Goal: Information Seeking & Learning: Learn about a topic

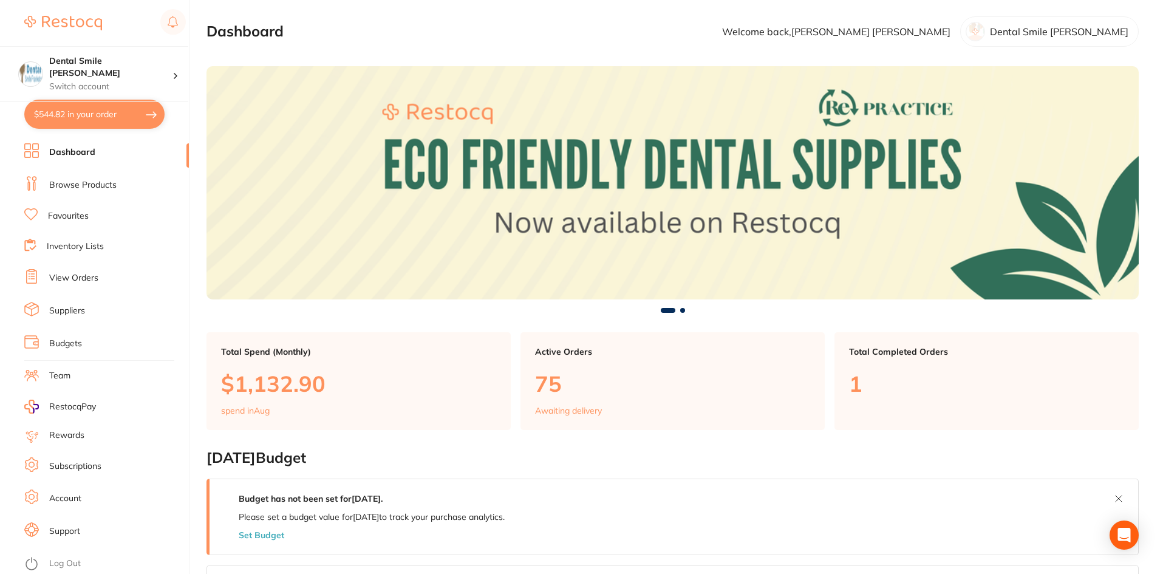
click at [98, 154] on li "Dashboard" at bounding box center [106, 152] width 165 height 18
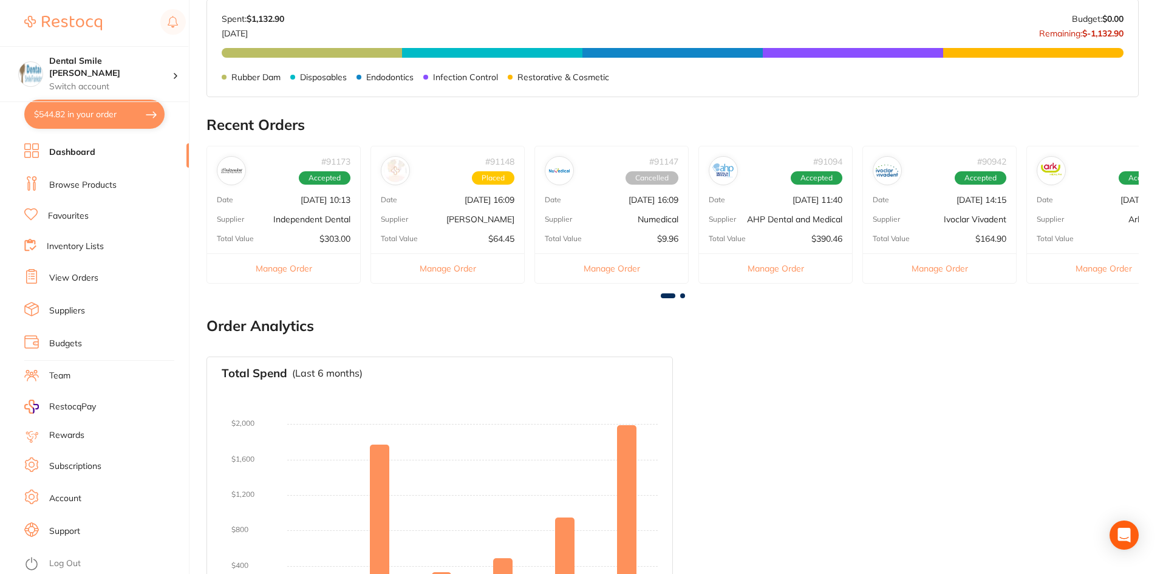
scroll to position [513, 0]
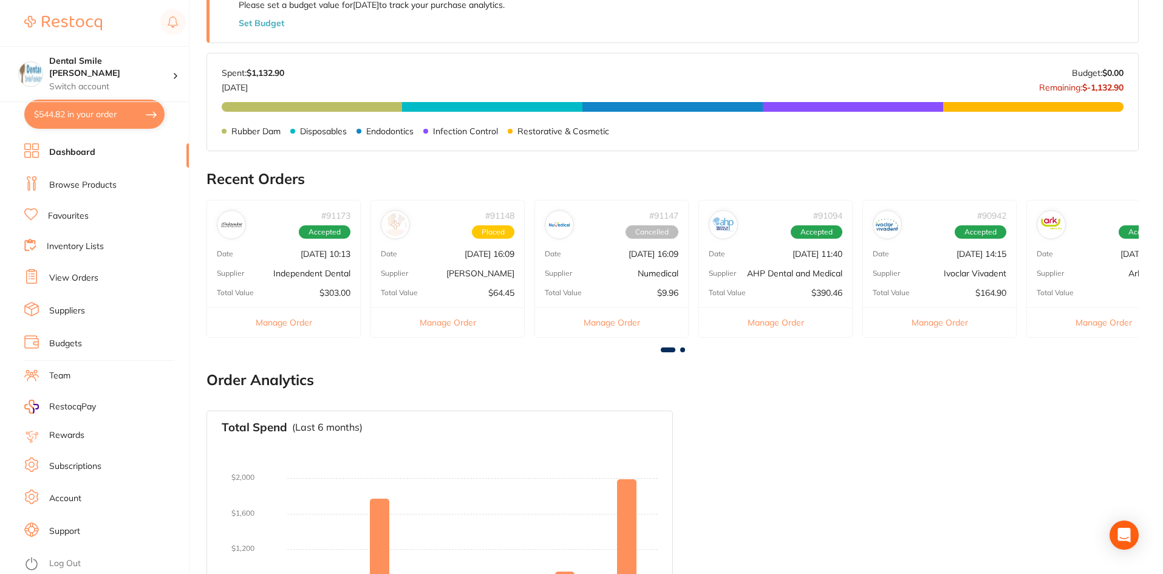
click at [1054, 271] on p "Supplier" at bounding box center [1050, 273] width 27 height 9
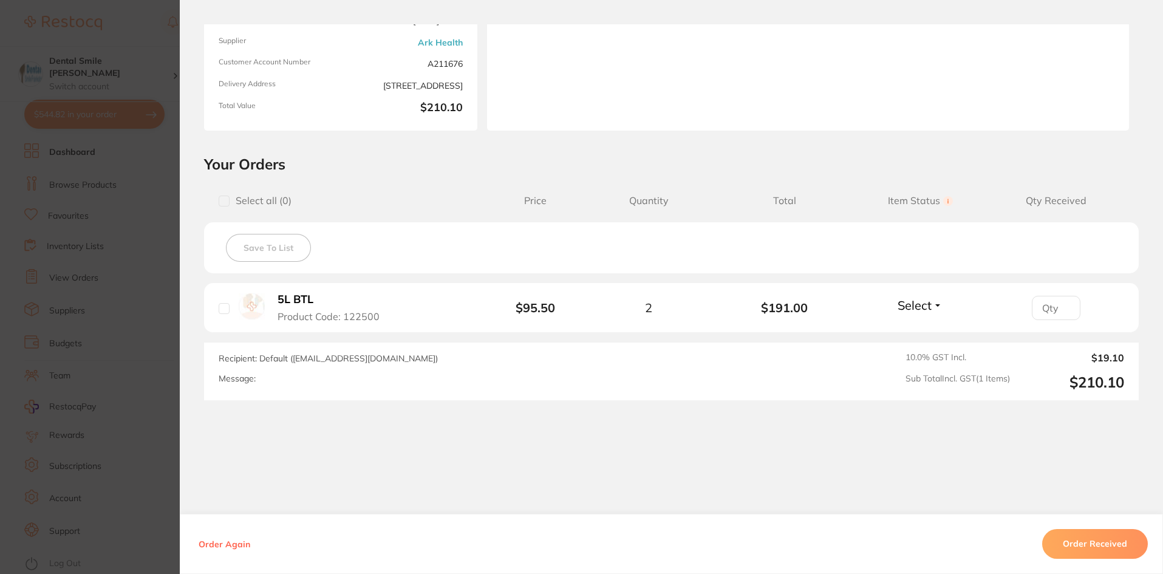
scroll to position [151, 0]
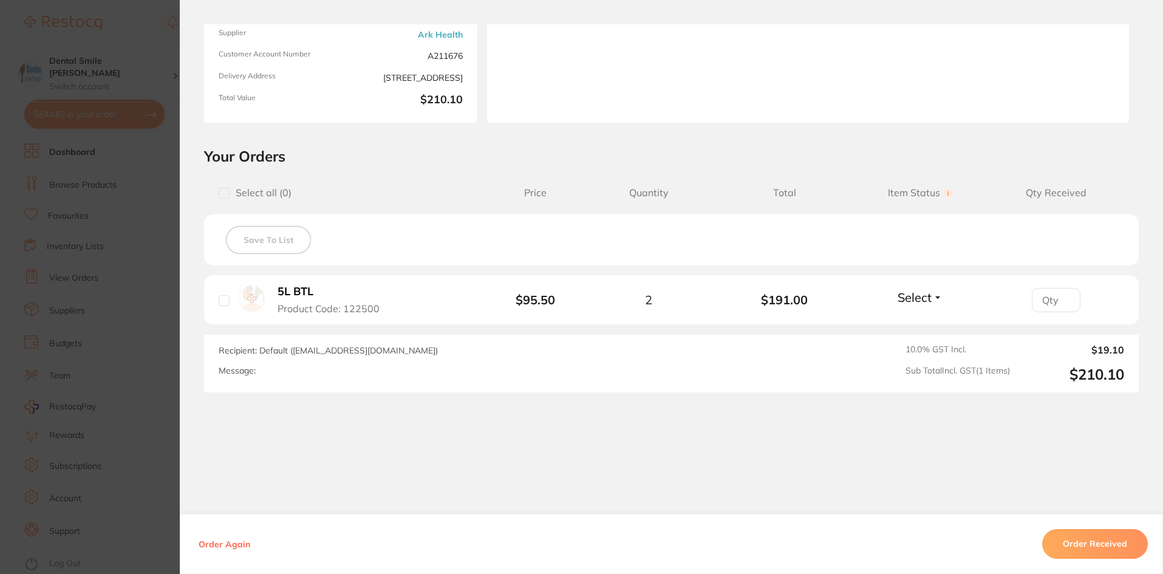
click at [132, 304] on section "Order ID: Restocq- 90000 Order Information Accepted Order Order Date [DATE] 11:…" at bounding box center [581, 287] width 1163 height 574
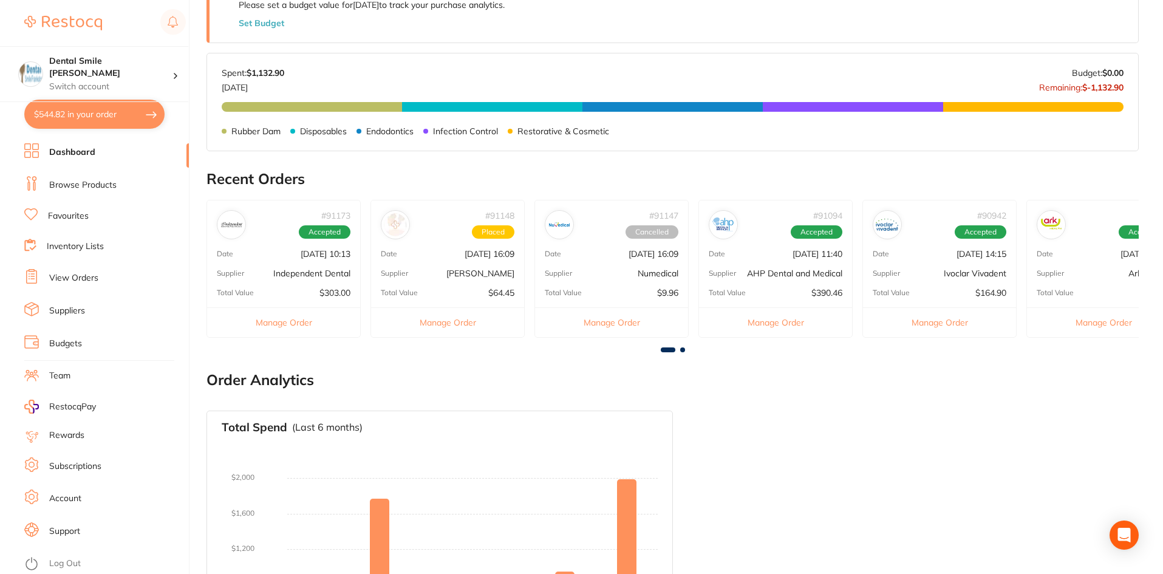
click at [788, 263] on div "# 91094 Accepted Date [DATE] 11:40 Supplier AHP Dental and Medical Total Value …" at bounding box center [775, 269] width 154 height 138
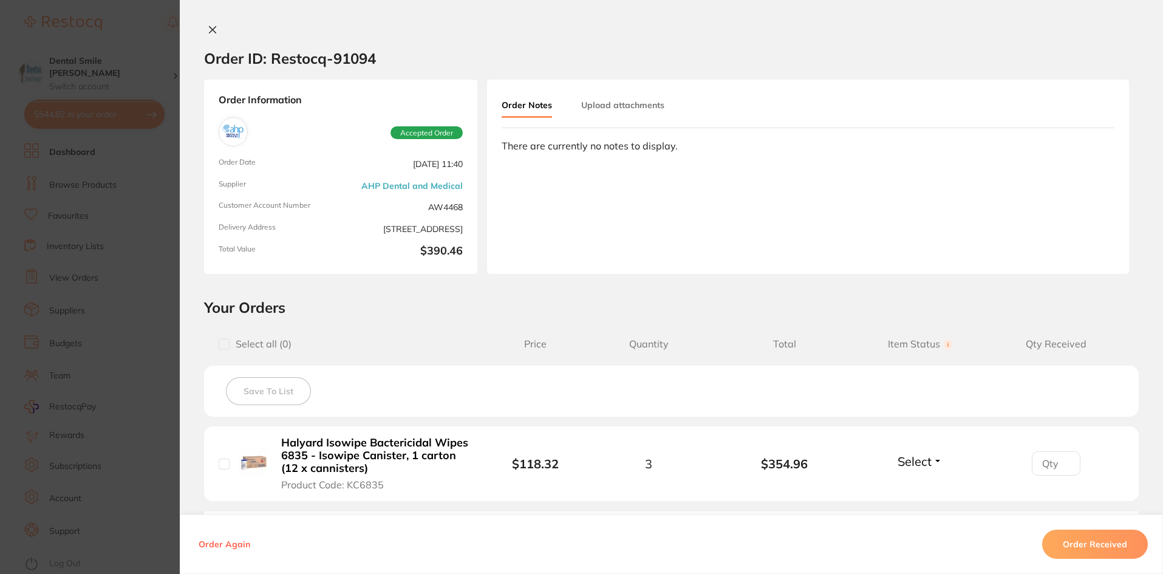
click at [114, 316] on section "Order ID: Restocq- 91094 Order Information Accepted Order Order Date [DATE] 11:…" at bounding box center [581, 287] width 1163 height 574
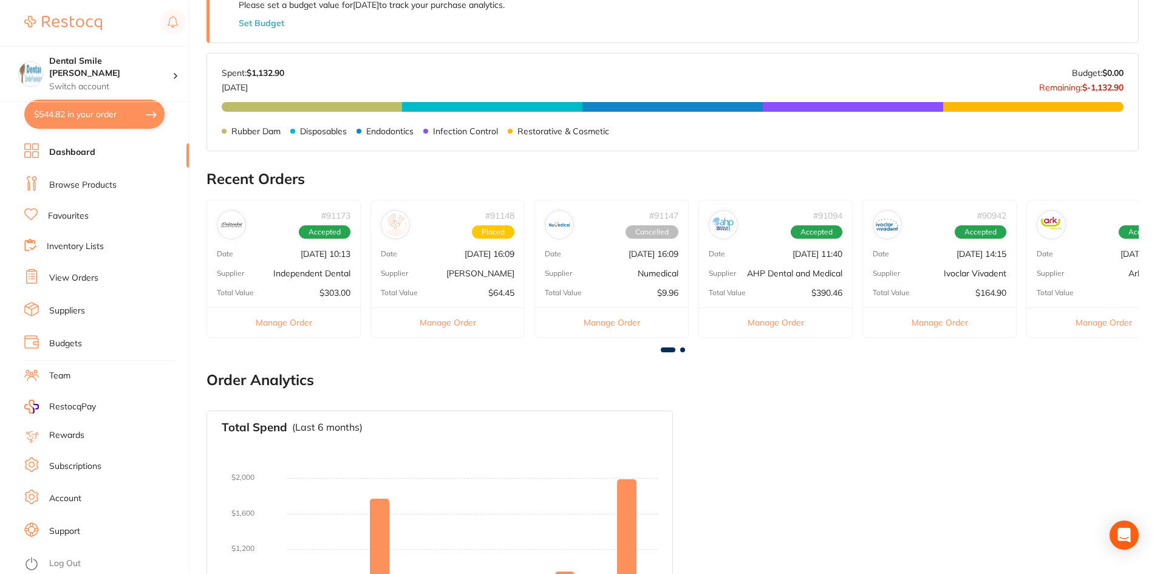
click at [627, 267] on div "# 91147 Cancelled Date [DATE] 16:09 Supplier Numedical Total Value $9.96 Manage…" at bounding box center [611, 269] width 154 height 138
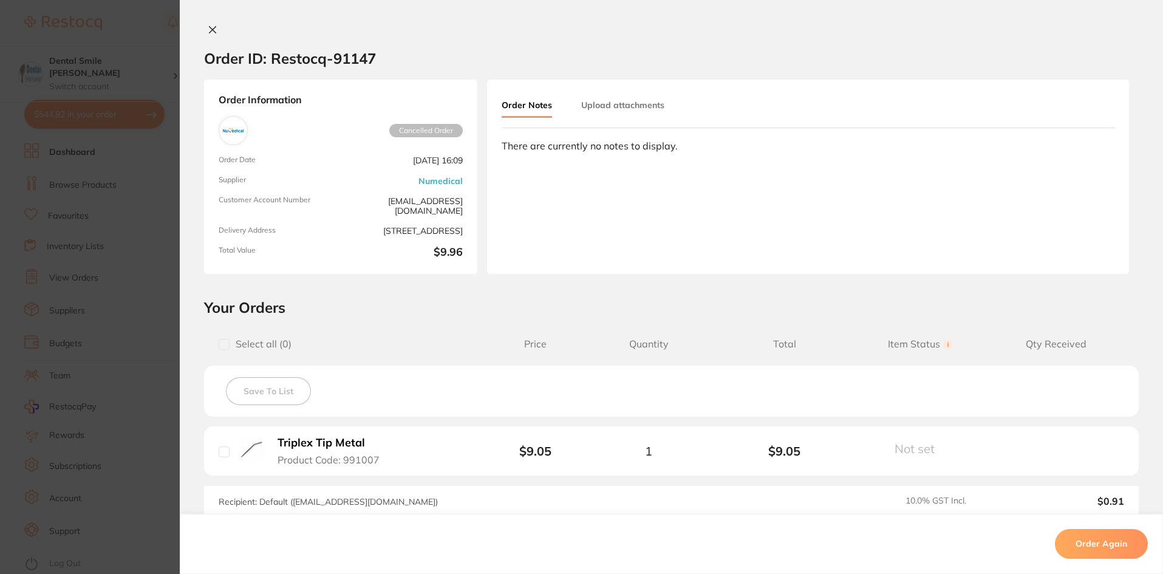
click at [104, 312] on section "Order ID: Restocq- 91147 Order Information Cancelled Order Order Date [DATE] 16…" at bounding box center [581, 287] width 1163 height 574
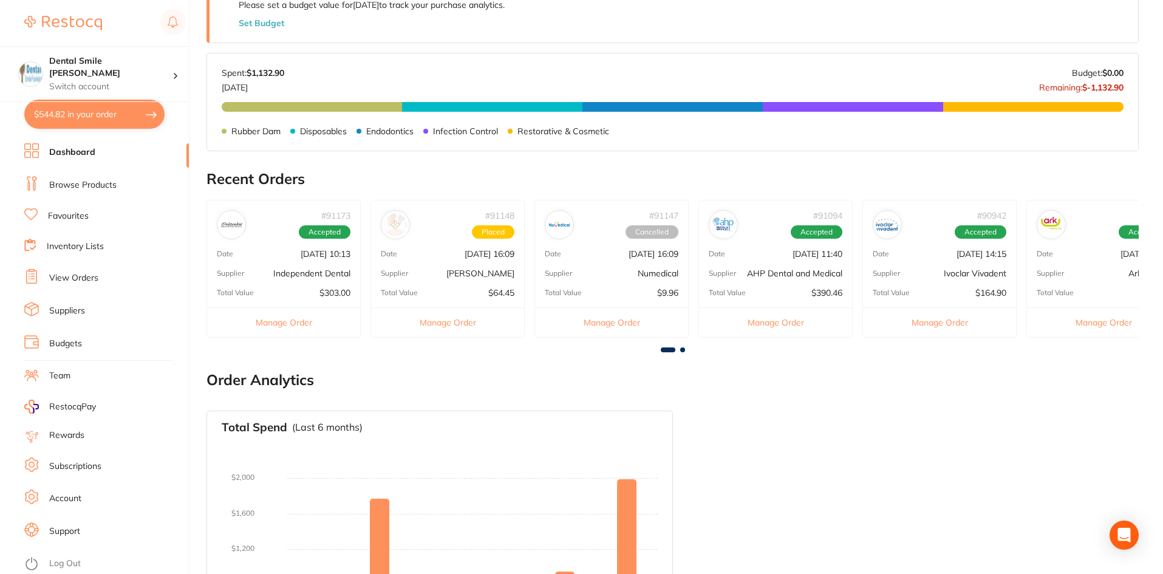
click at [631, 259] on p "[DATE] 16:09" at bounding box center [654, 254] width 50 height 10
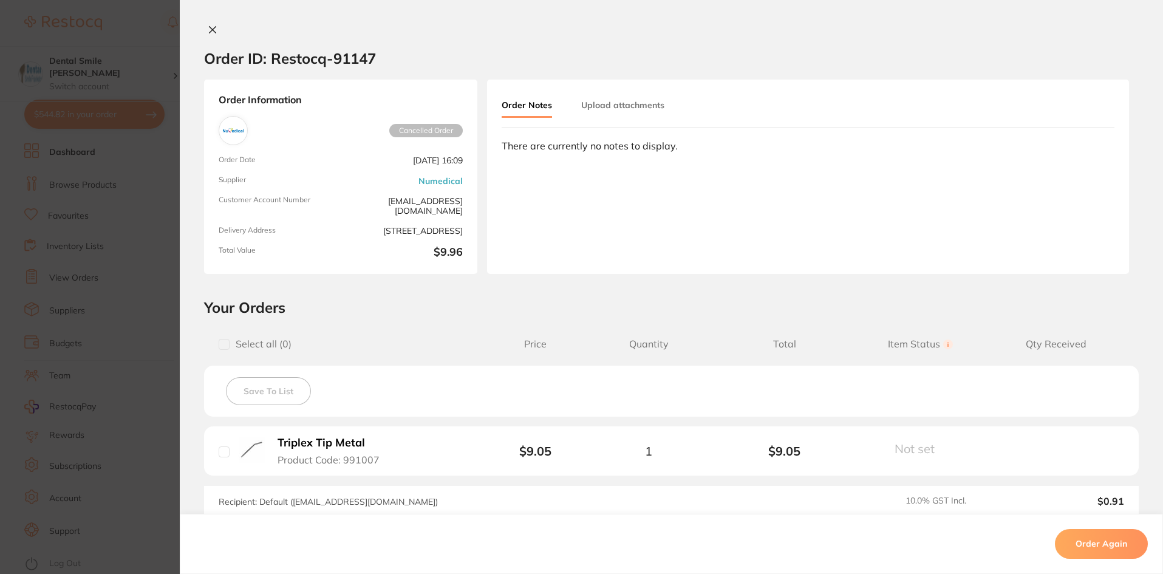
click at [174, 287] on section "Order ID: Restocq- 91147 Order Information Cancelled Order Order Date [DATE] 16…" at bounding box center [581, 287] width 1163 height 574
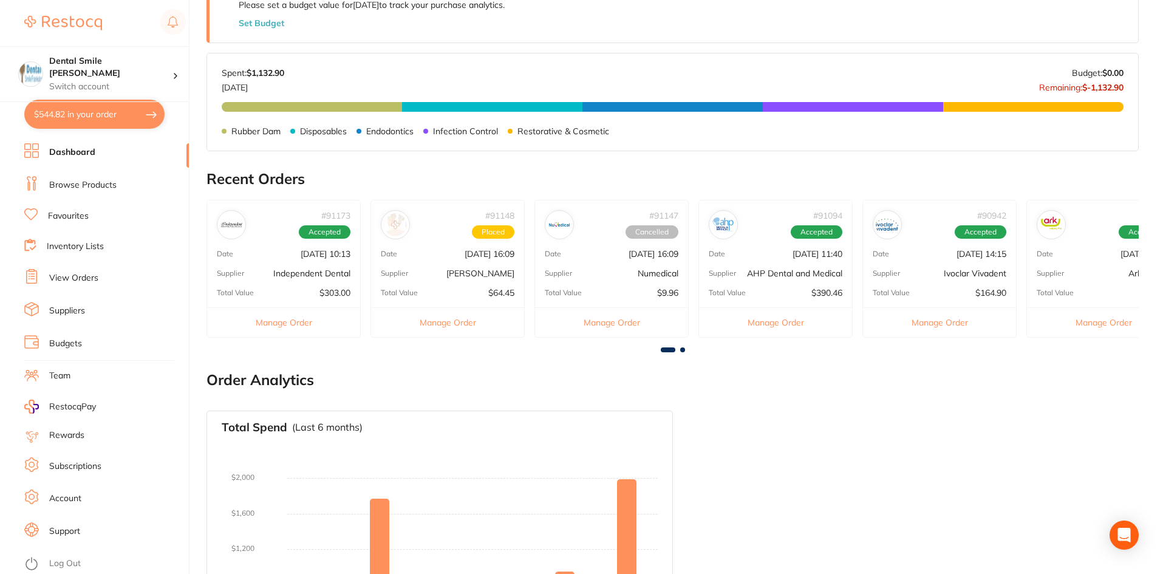
click at [465, 258] on p "[DATE] 16:09" at bounding box center [490, 254] width 50 height 10
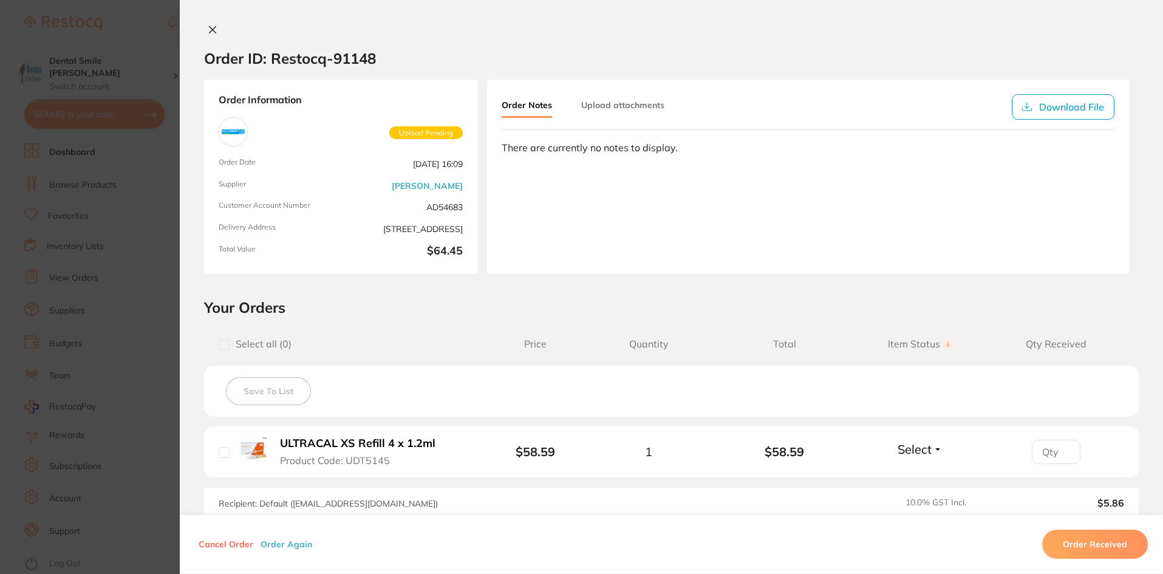
scroll to position [634, 0]
click at [132, 295] on section "Order ID: Restocq- 91148 Order Information Upload Pending Order Date [DATE] 16:…" at bounding box center [581, 287] width 1163 height 574
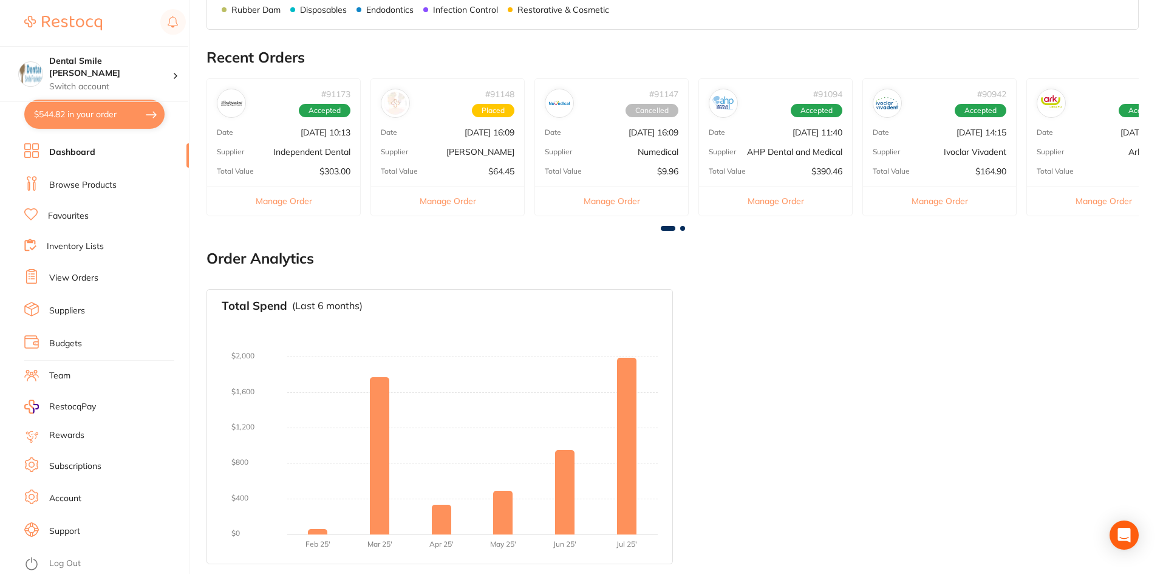
click at [75, 186] on link "Browse Products" at bounding box center [82, 185] width 67 height 12
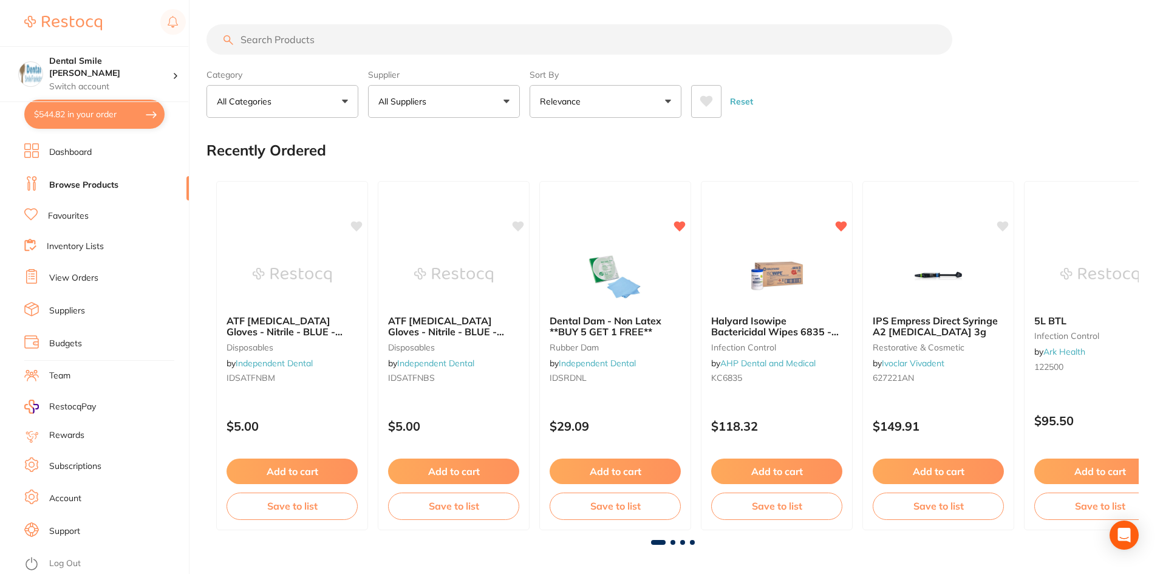
click at [60, 150] on link "Dashboard" at bounding box center [70, 152] width 43 height 12
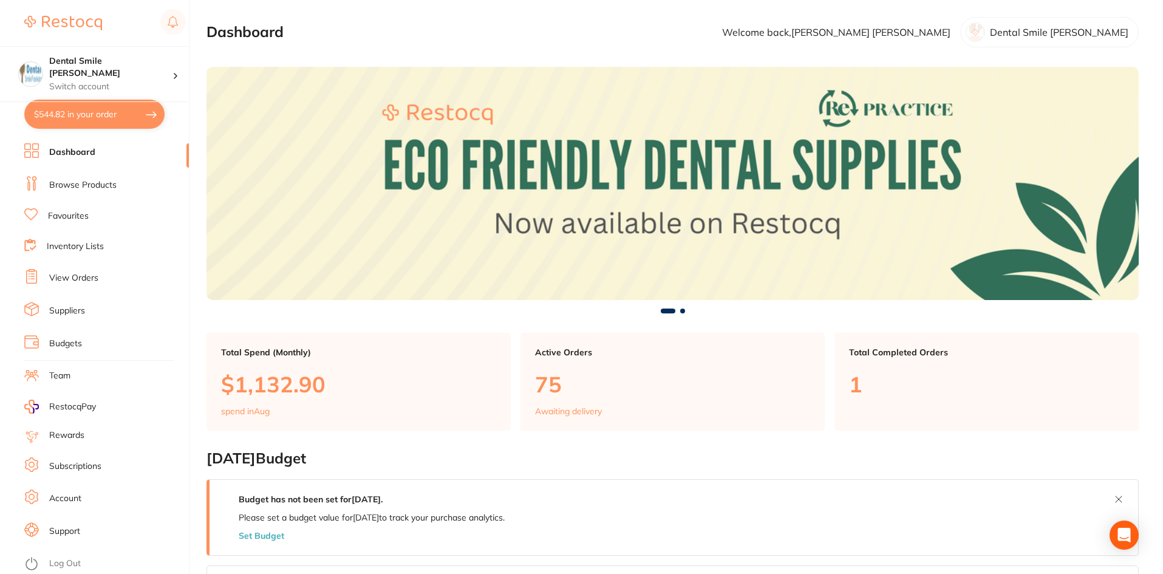
scroll to position [304, 0]
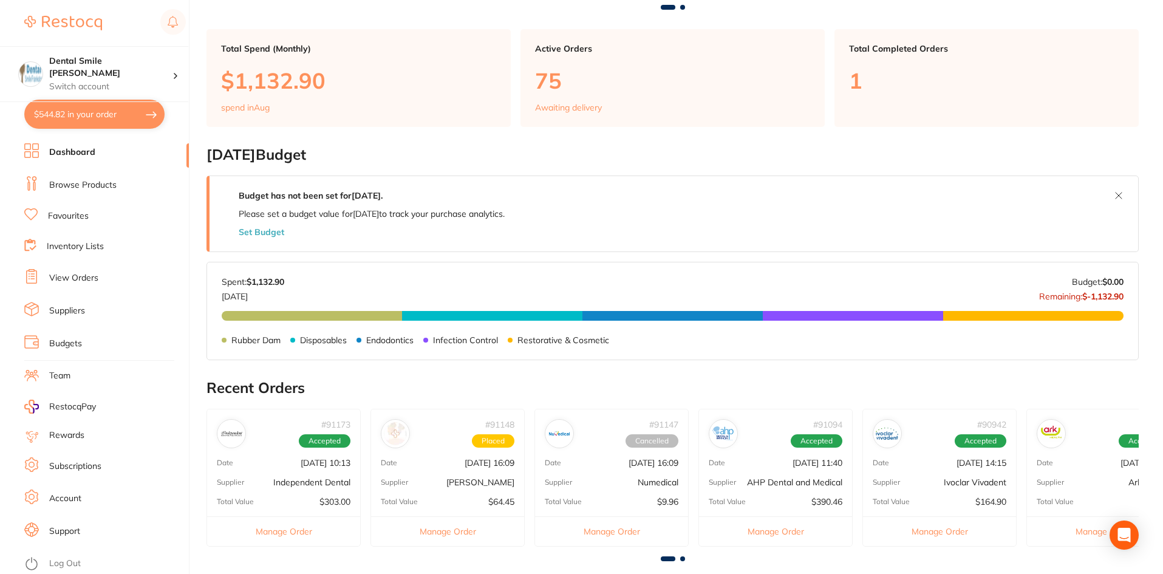
click at [455, 451] on div "# 91148 Placed Date [DATE] 16:09 Supplier [PERSON_NAME] Total Value $64.45 Mana…" at bounding box center [447, 478] width 154 height 138
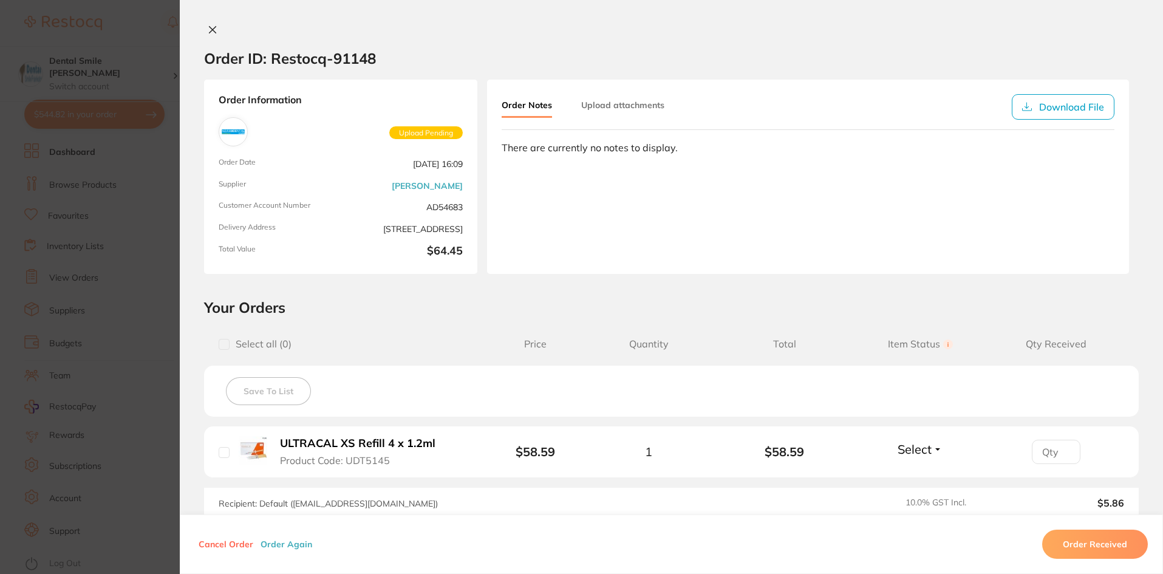
click at [83, 305] on section "Order ID: Restocq- 91148 Order Information Upload Pending Order Date [DATE] 16:…" at bounding box center [581, 287] width 1163 height 574
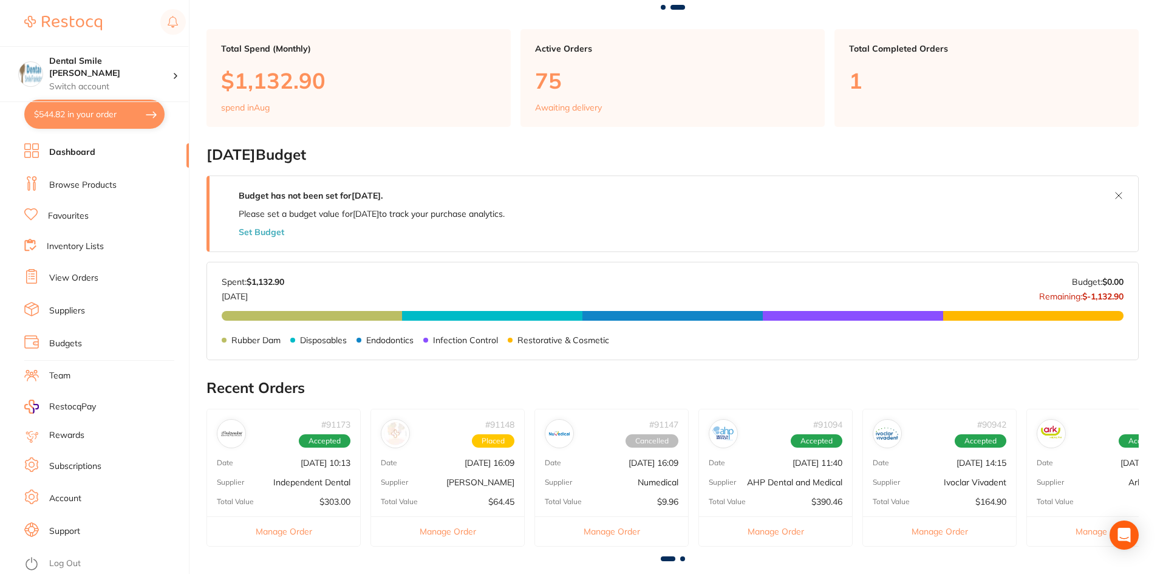
click at [80, 183] on link "Browse Products" at bounding box center [82, 185] width 67 height 12
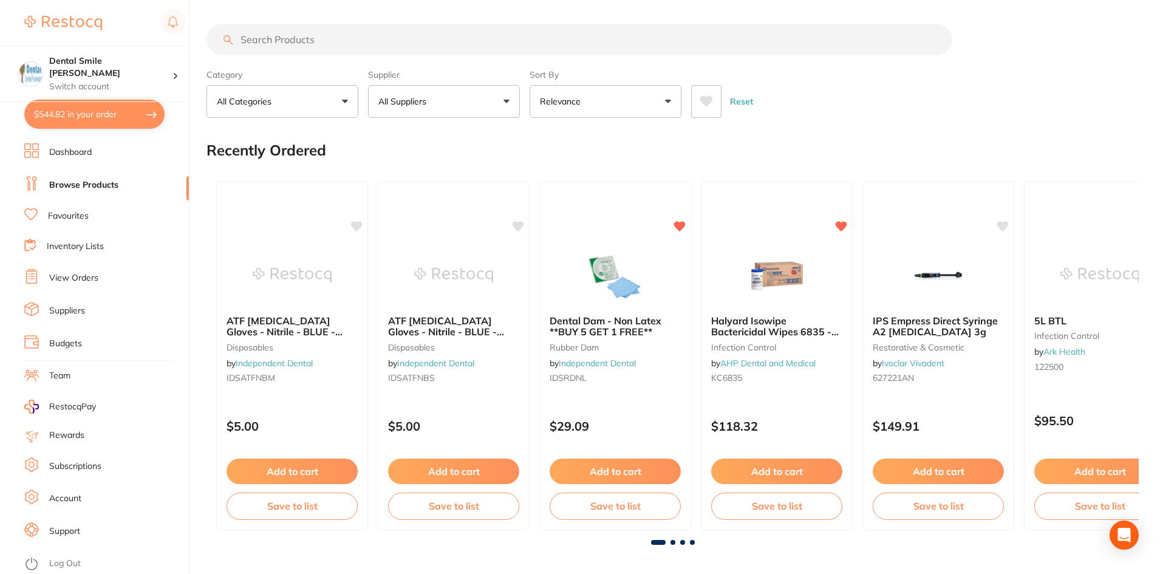
click at [292, 37] on input "search" at bounding box center [580, 39] width 746 height 30
type input "ultracal"
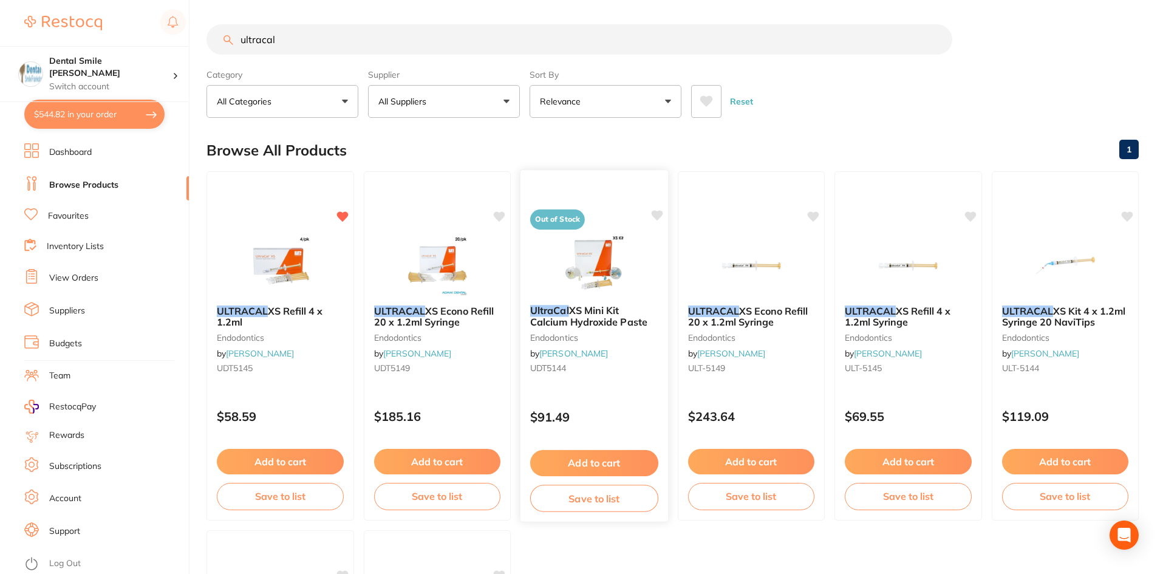
click at [573, 310] on span "XS Mini Kit Calcium Hydroxide Paste" at bounding box center [588, 316] width 117 height 24
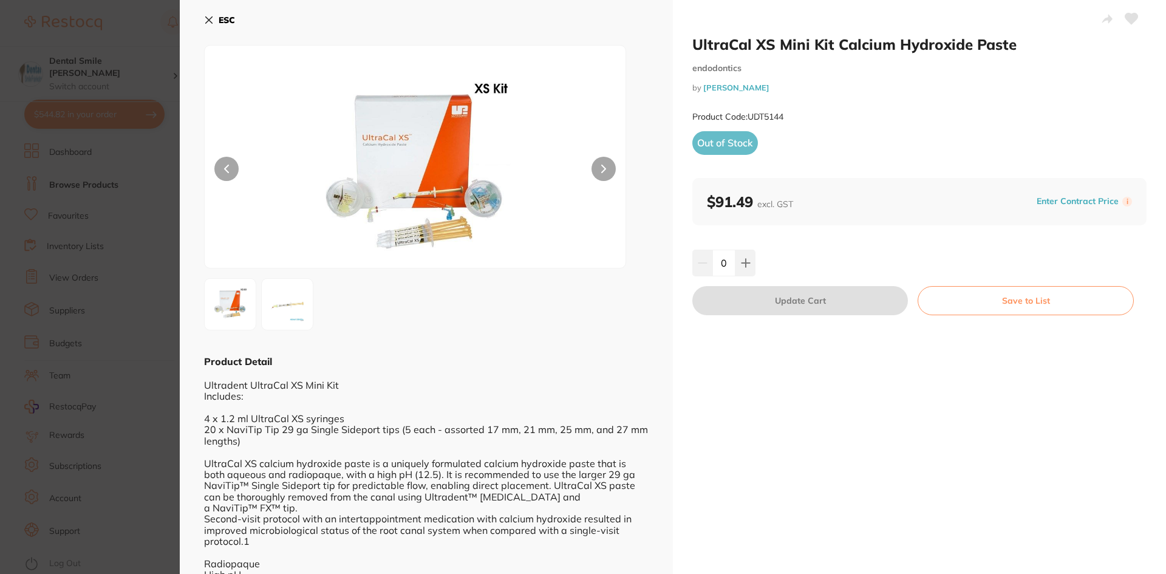
click at [164, 332] on section "UltraCal XS Mini Kit Calcium Hydroxide Paste endodontics by [PERSON_NAME] Denta…" at bounding box center [583, 287] width 1166 height 574
